Goal: Task Accomplishment & Management: Manage account settings

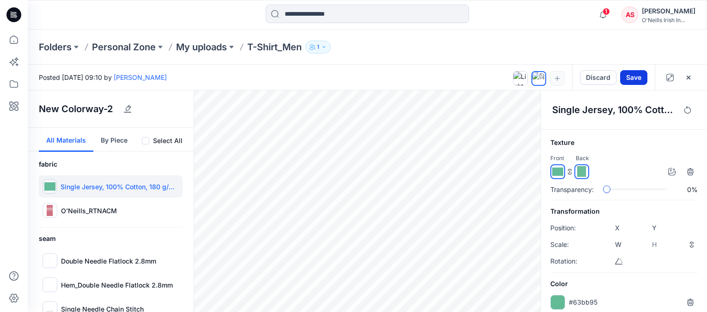
click at [638, 74] on button "Save" at bounding box center [633, 77] width 27 height 15
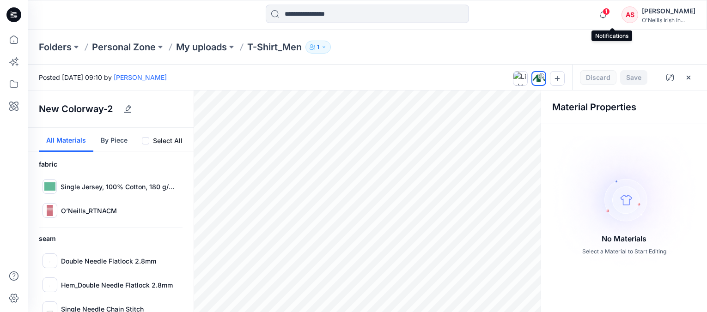
click at [610, 12] on span "1" at bounding box center [605, 11] width 7 height 7
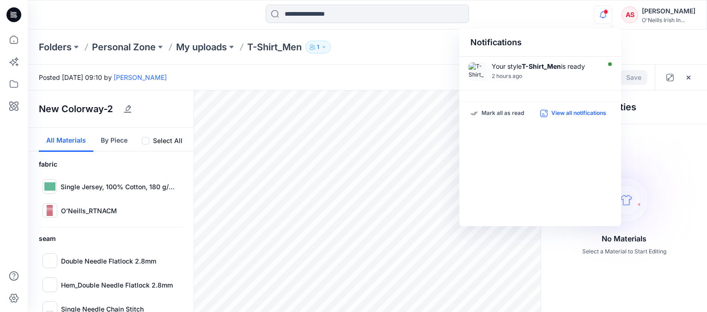
click at [569, 113] on p "View all notifications" at bounding box center [578, 113] width 55 height 8
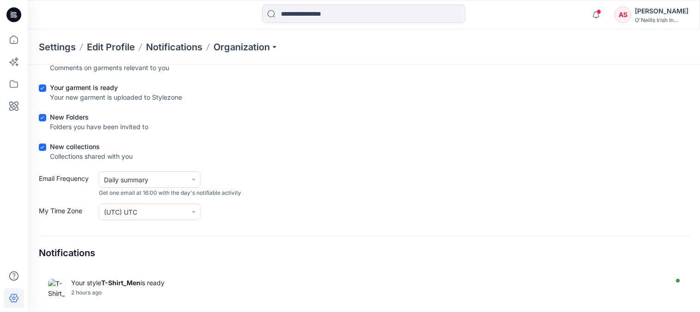
scroll to position [122, 0]
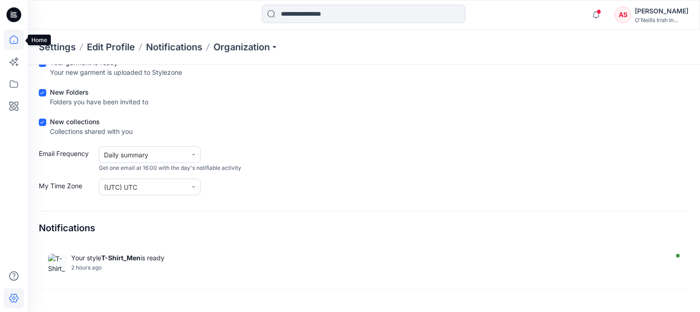
click at [11, 37] on icon at bounding box center [14, 40] width 20 height 20
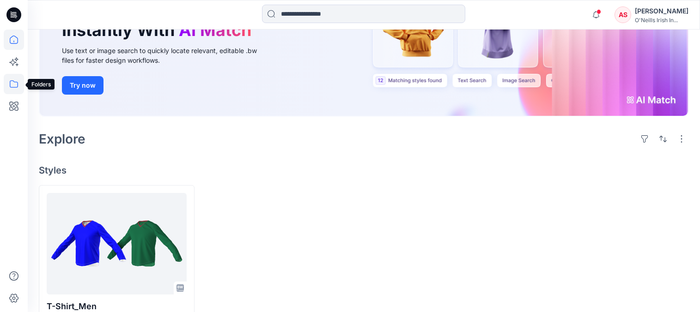
click at [17, 80] on icon at bounding box center [14, 84] width 20 height 20
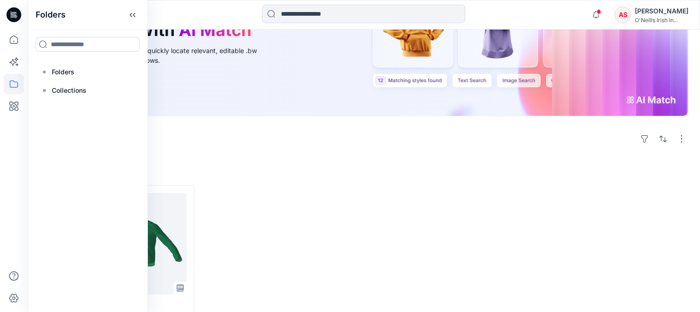
click at [382, 180] on div "Welcome back, [PERSON_NAME] New New Find the Right Garment Instantly With AI Ma…" at bounding box center [364, 126] width 672 height 437
